Goal: Find specific page/section: Find specific page/section

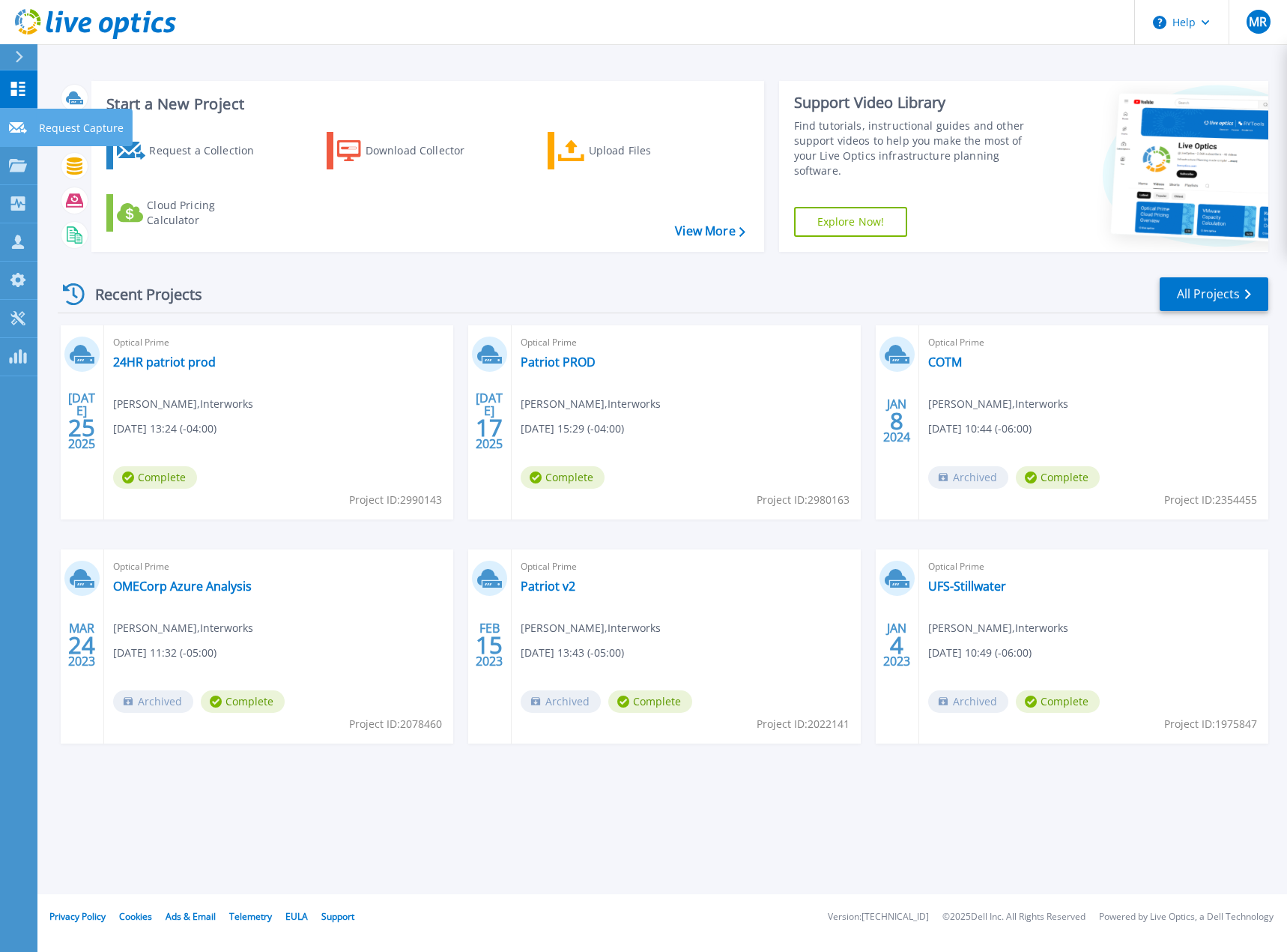
click at [8, 123] on link "Request Capture Request Capture" at bounding box center [19, 127] width 38 height 38
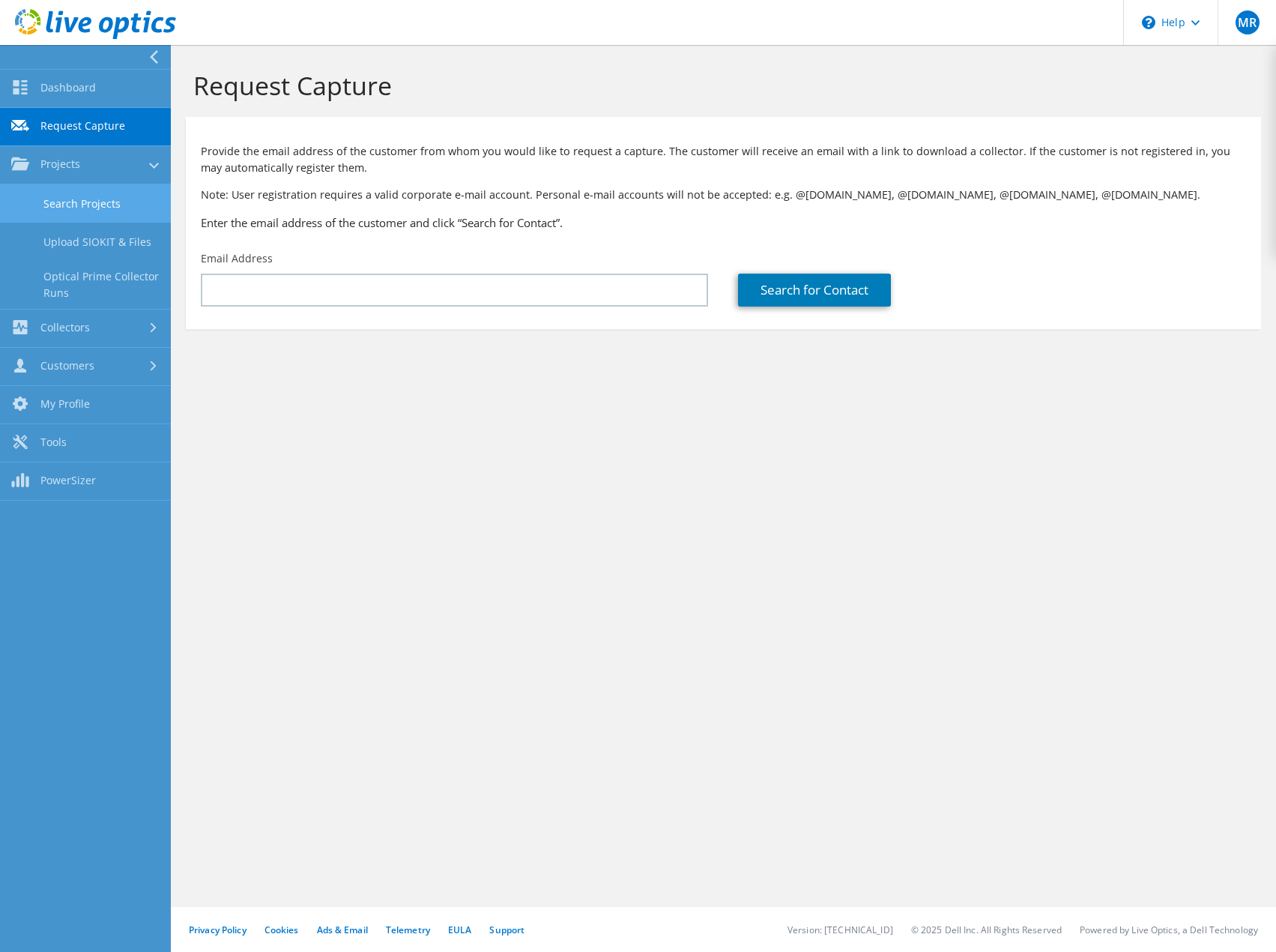
click at [66, 204] on link "Search Projects" at bounding box center [85, 203] width 171 height 38
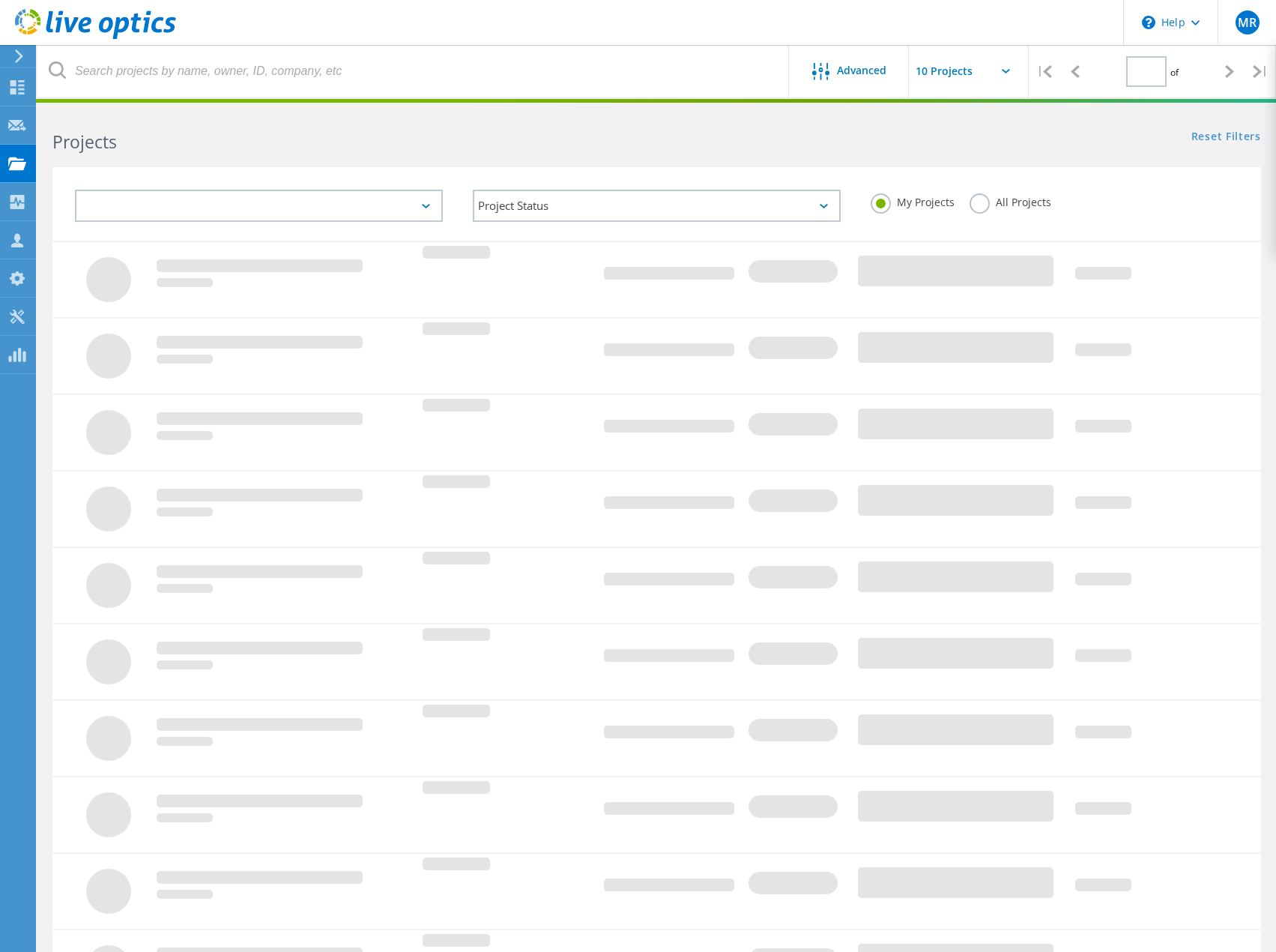
type input "1"
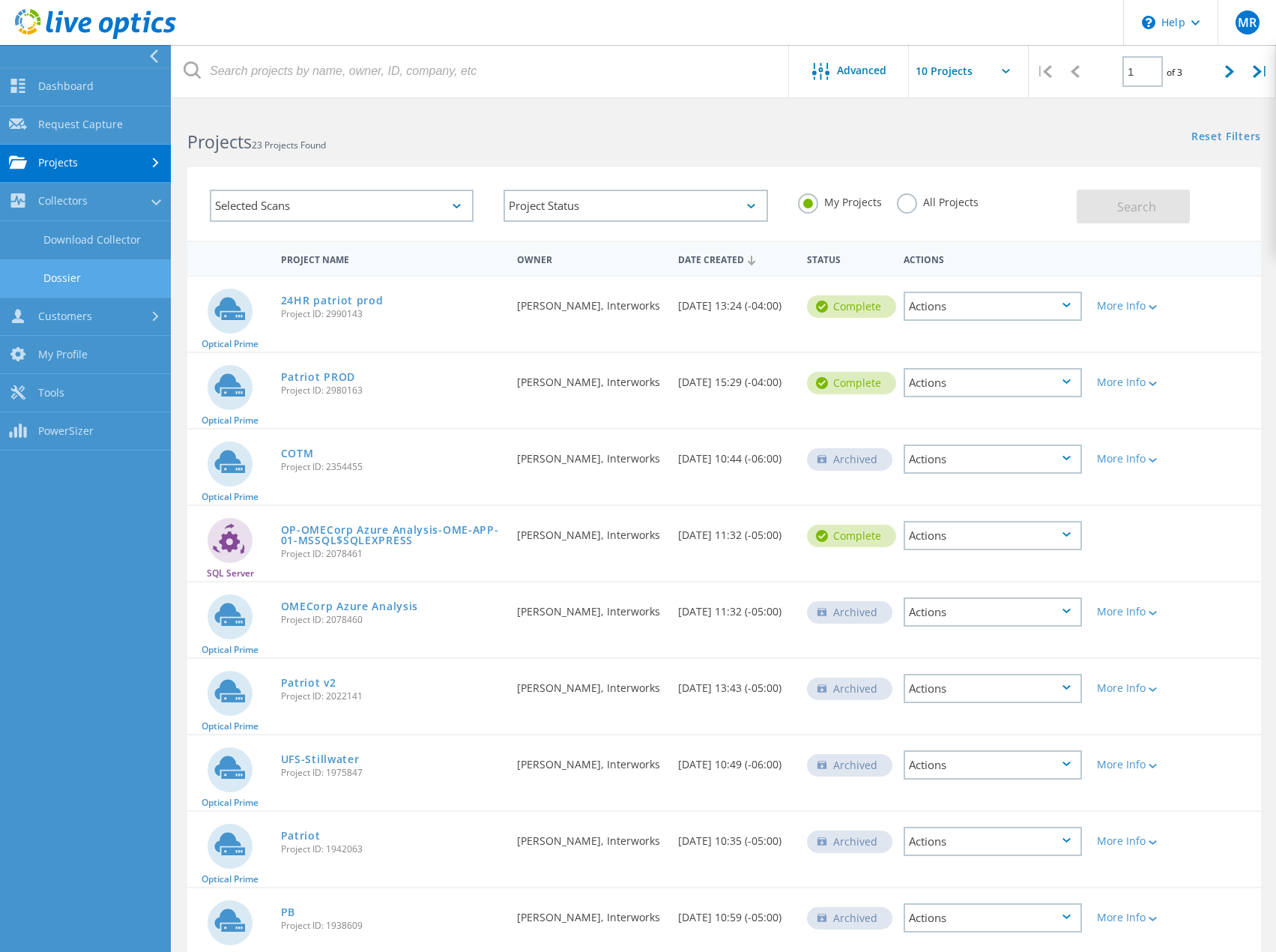
click at [81, 277] on link "Dossier" at bounding box center [85, 278] width 171 height 38
